Goal: Check status: Check status

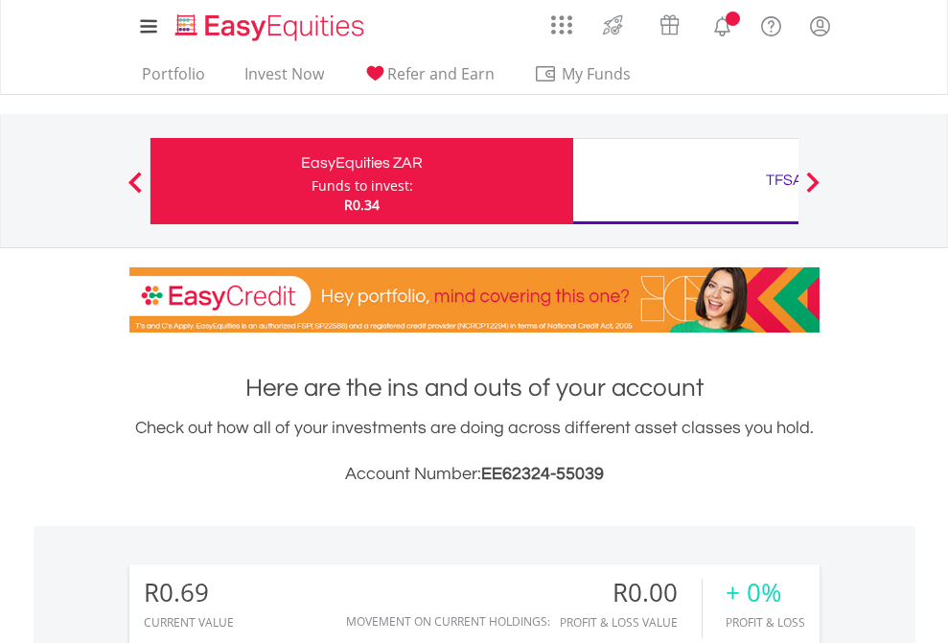
scroll to position [184, 301]
click at [312, 181] on div "Funds to invest:" at bounding box center [363, 185] width 102 height 19
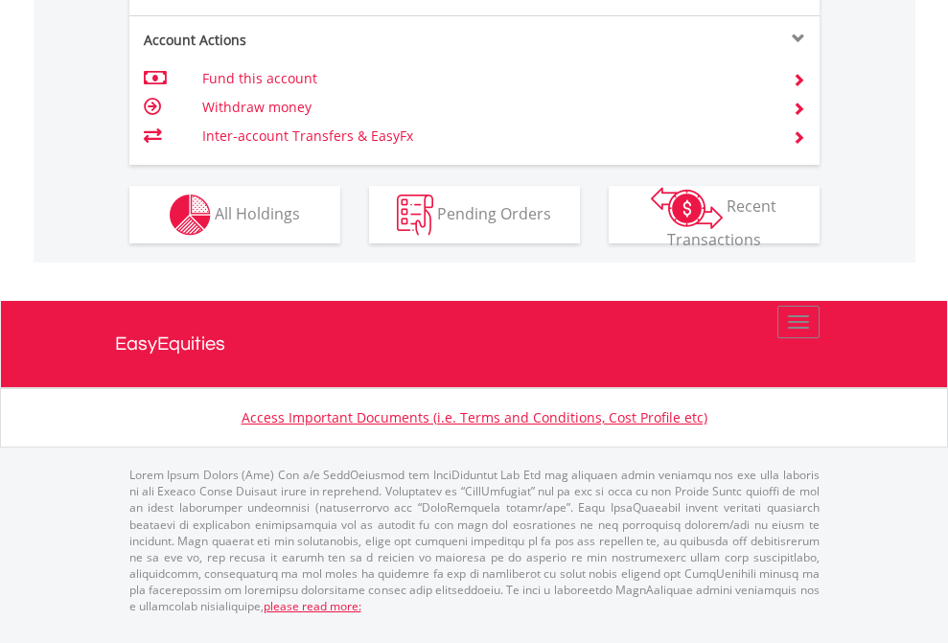
scroll to position [1838, 0]
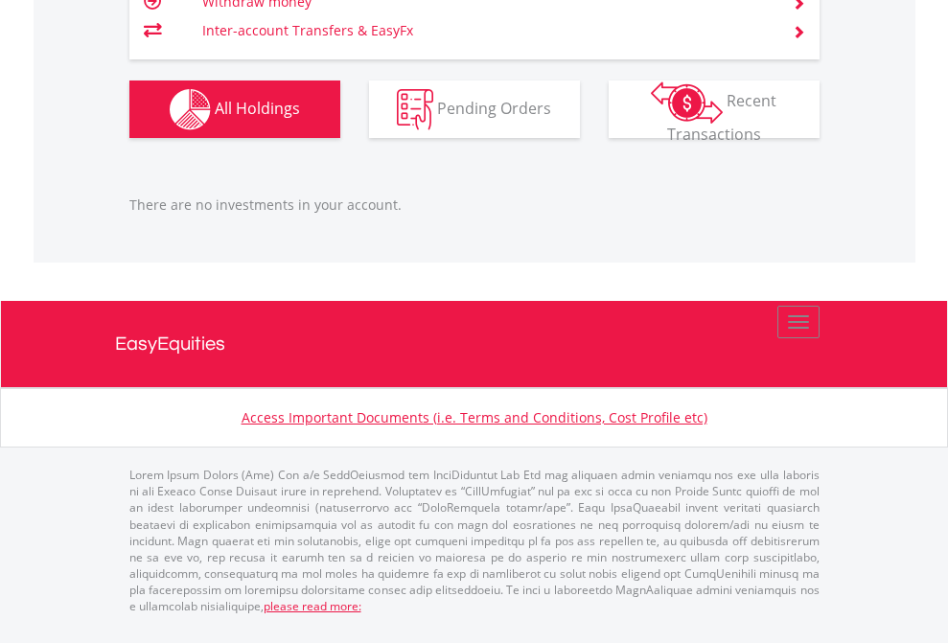
scroll to position [184, 301]
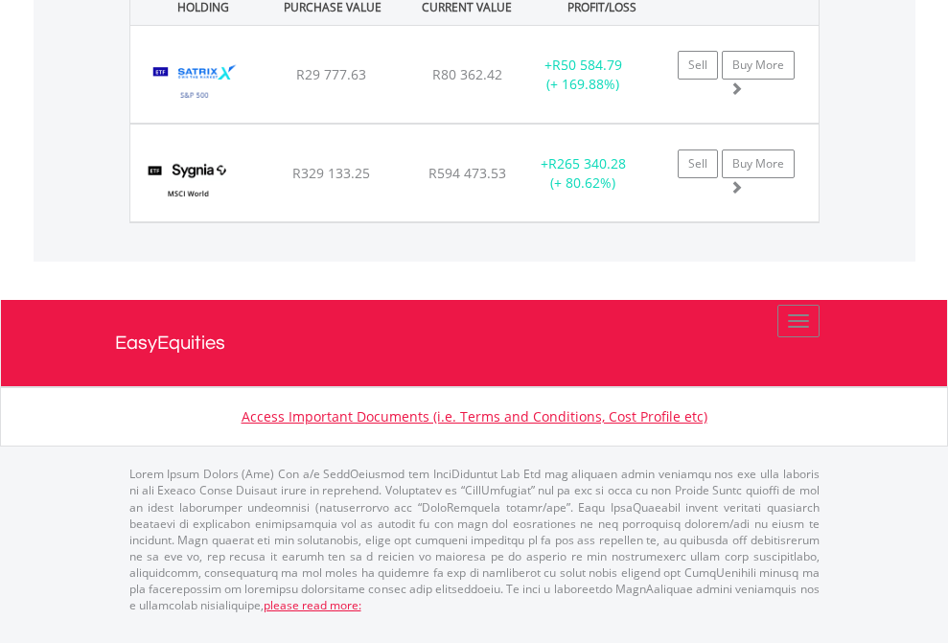
scroll to position [2209, 0]
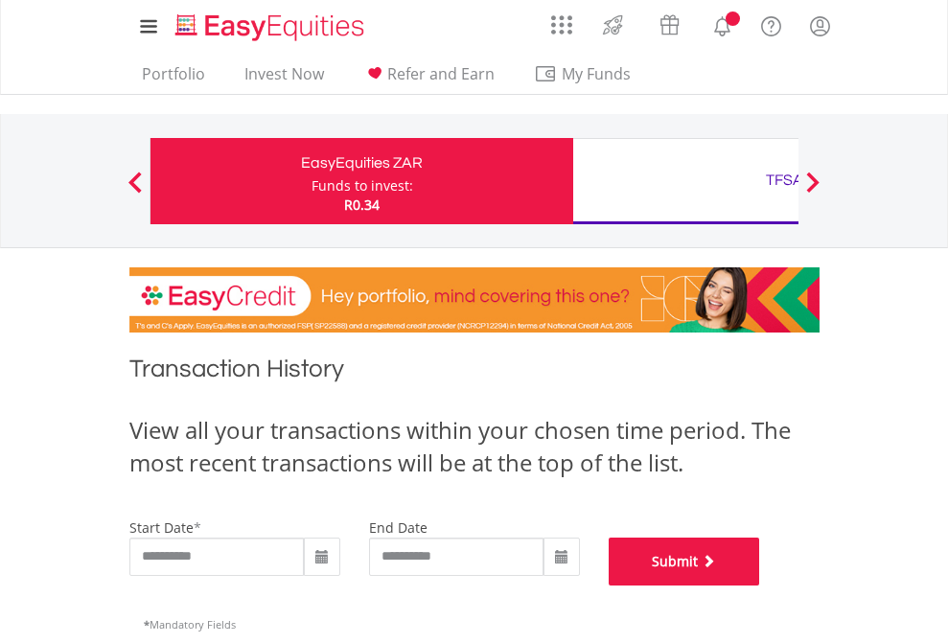
click at [760, 586] on button "Submit" at bounding box center [684, 562] width 151 height 48
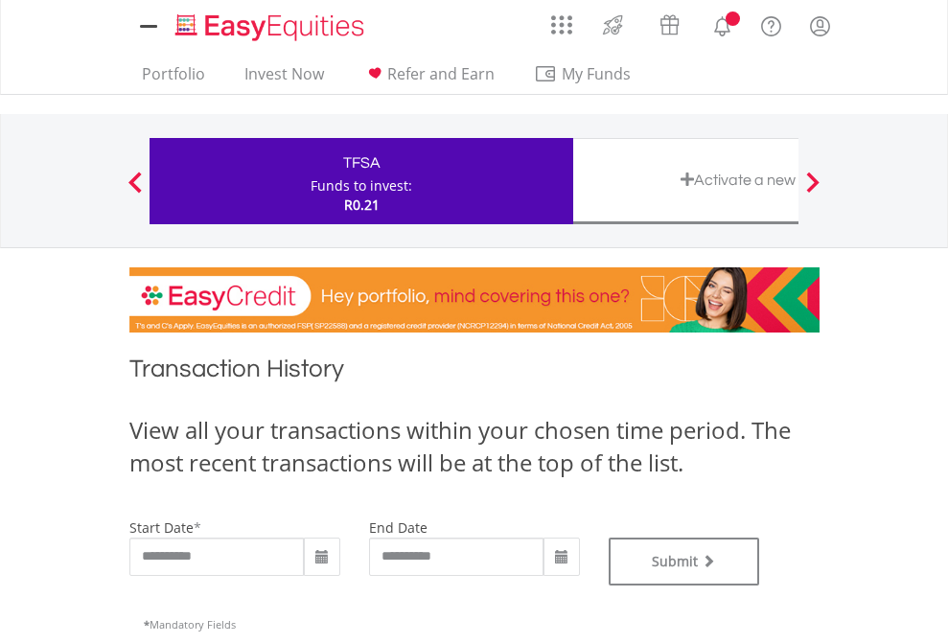
type input "**********"
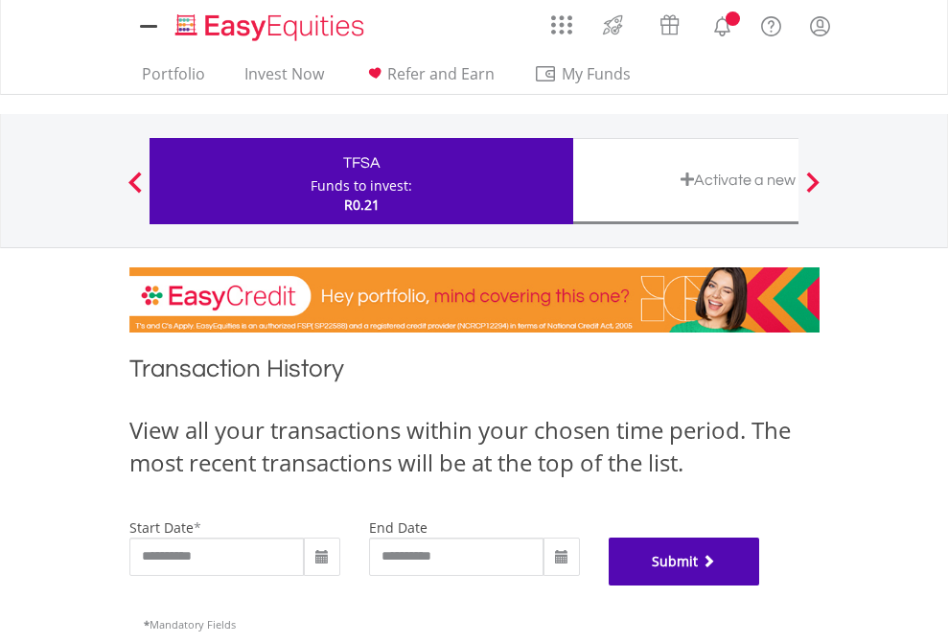
click at [760, 586] on button "Submit" at bounding box center [684, 562] width 151 height 48
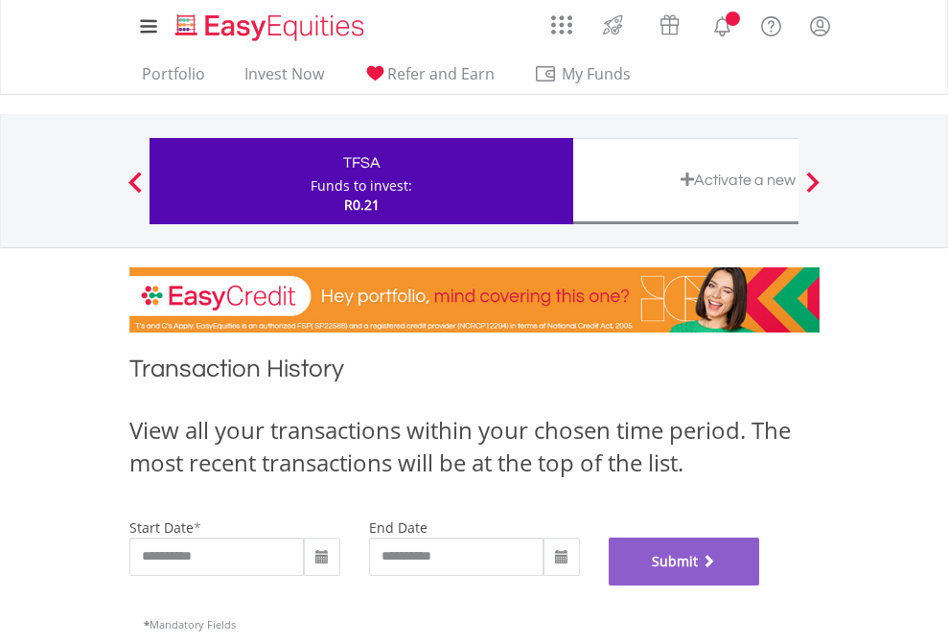
scroll to position [777, 0]
